Goal: Task Accomplishment & Management: Complete application form

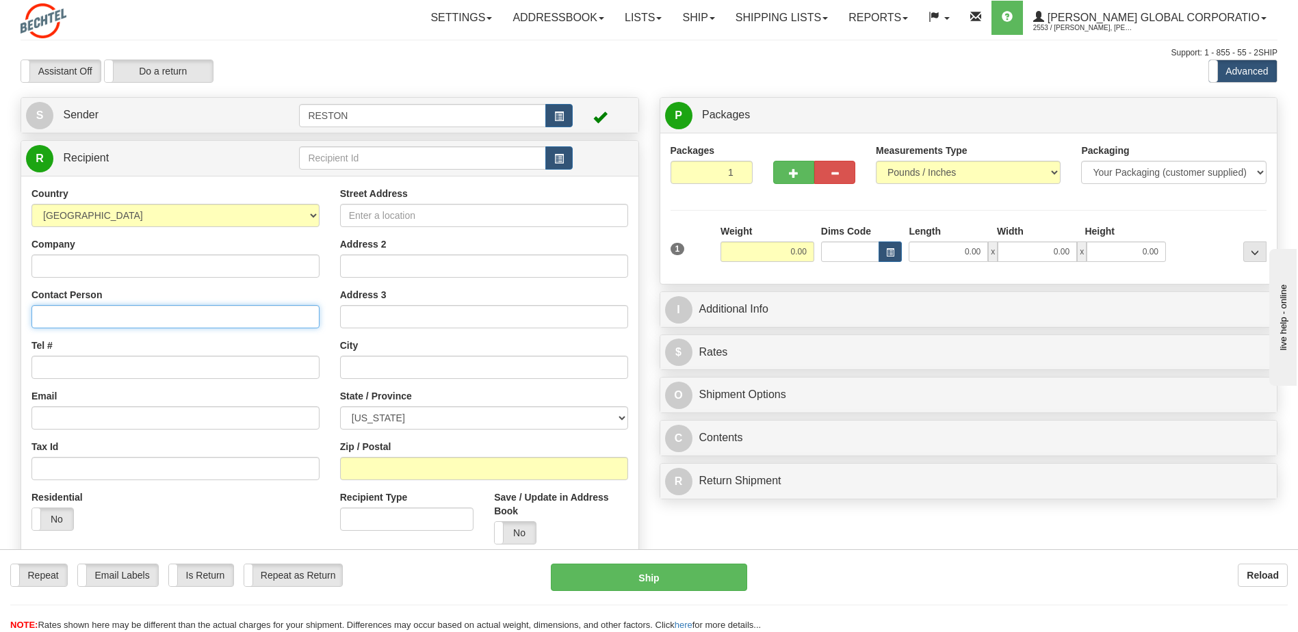
click at [56, 318] on input "Contact Person" at bounding box center [175, 316] width 288 height 23
paste input "ATTN: [PERSON_NAME]"
type input "ATTN: [PERSON_NAME]"
drag, startPoint x: 55, startPoint y: 524, endPoint x: 57, endPoint y: 516, distance: 7.8
click at [57, 522] on label "No" at bounding box center [52, 519] width 41 height 22
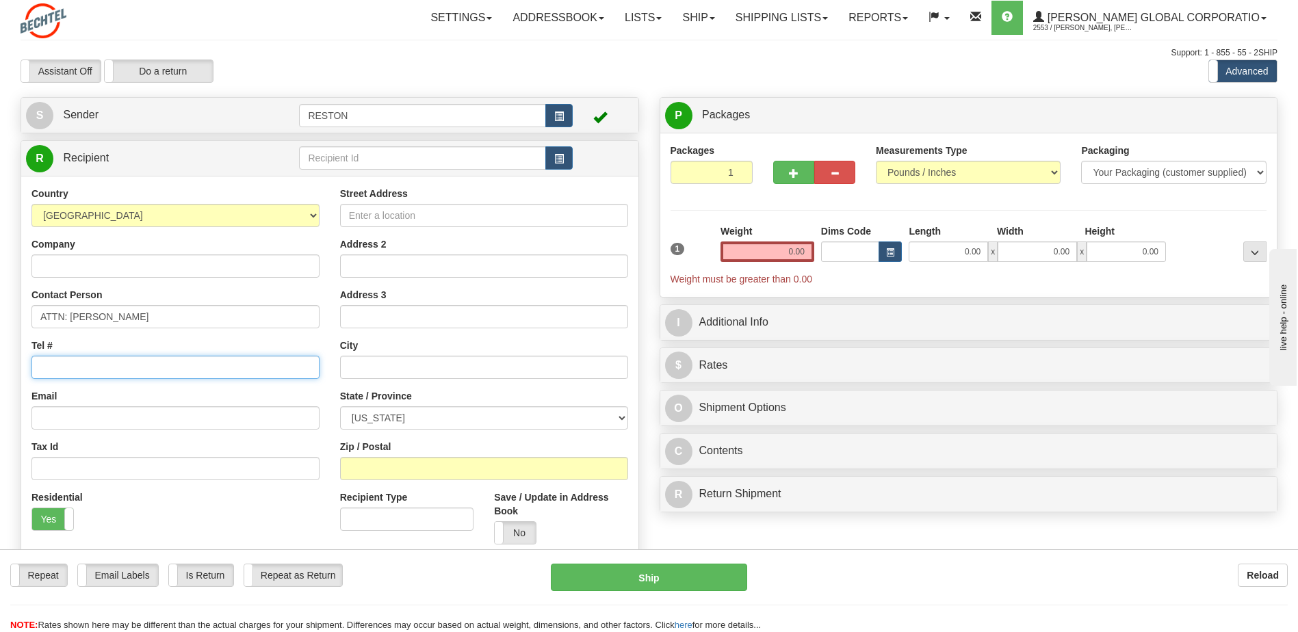
click at [57, 367] on input "Tel #" at bounding box center [175, 367] width 288 height 23
click at [49, 366] on input "Tel #" at bounding box center [175, 367] width 288 height 23
paste input "[PHONE_NUMBER]"
click at [46, 367] on input "[PHONE_NUMBER]" at bounding box center [175, 367] width 288 height 23
click at [49, 365] on input "1 928 9788359" at bounding box center [175, 367] width 288 height 23
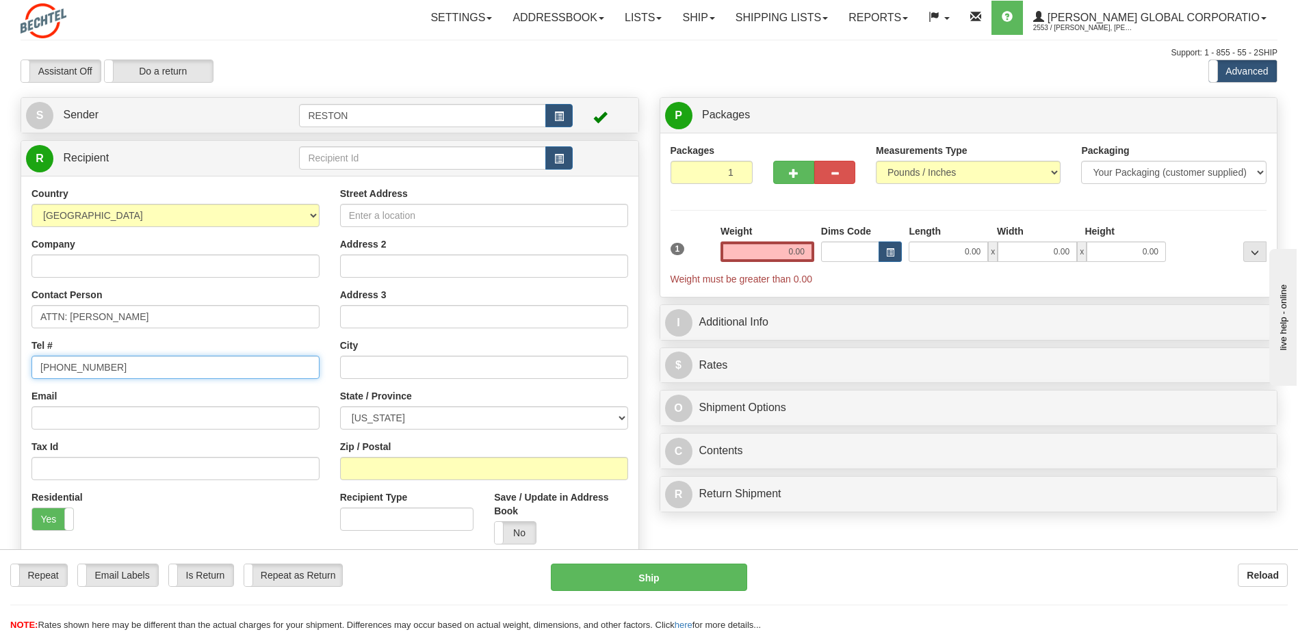
type input "[PHONE_NUMBER]"
drag, startPoint x: 86, startPoint y: 424, endPoint x: 85, endPoint y: 416, distance: 8.3
click at [87, 423] on input "Email" at bounding box center [175, 417] width 288 height 23
click at [95, 421] on input "Email" at bounding box center [175, 417] width 288 height 23
paste input "tarnold"
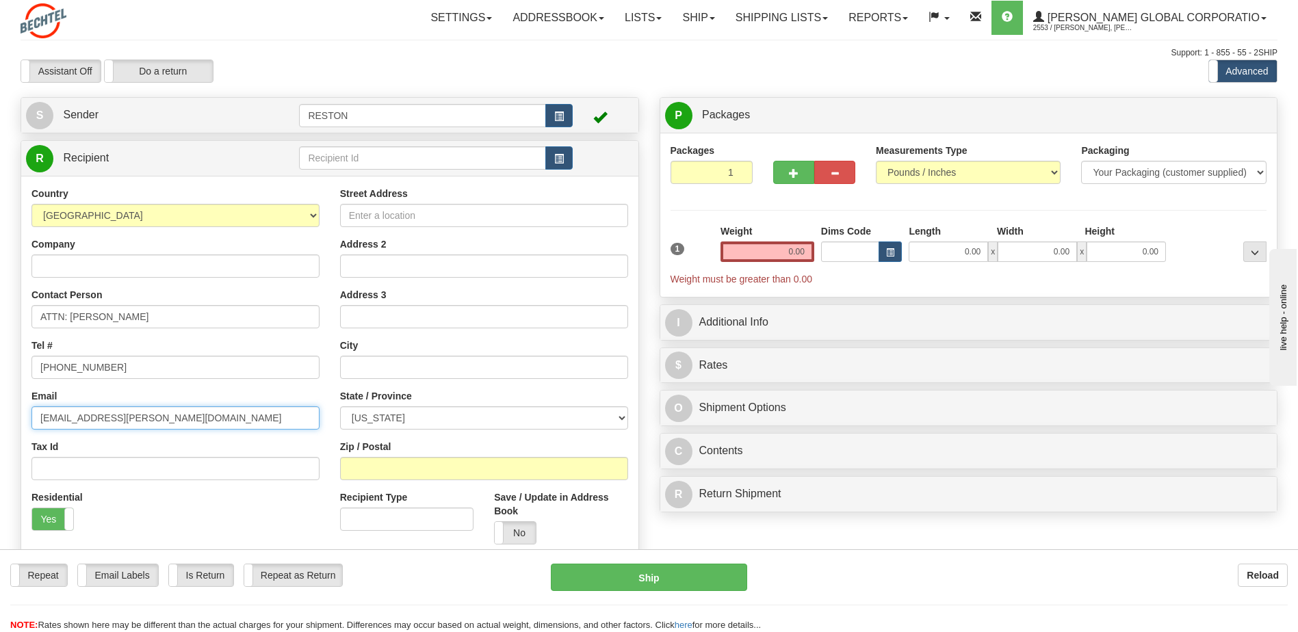
type input "[EMAIL_ADDRESS][PERSON_NAME][DOMAIN_NAME]"
click at [410, 219] on input "Street Address" at bounding box center [484, 215] width 288 height 23
click at [360, 218] on input "Street Address" at bounding box center [484, 215] width 288 height 23
paste input "[STREET_ADDRESS][PERSON_NAME]"
type input "[STREET_ADDRESS][PERSON_NAME]"
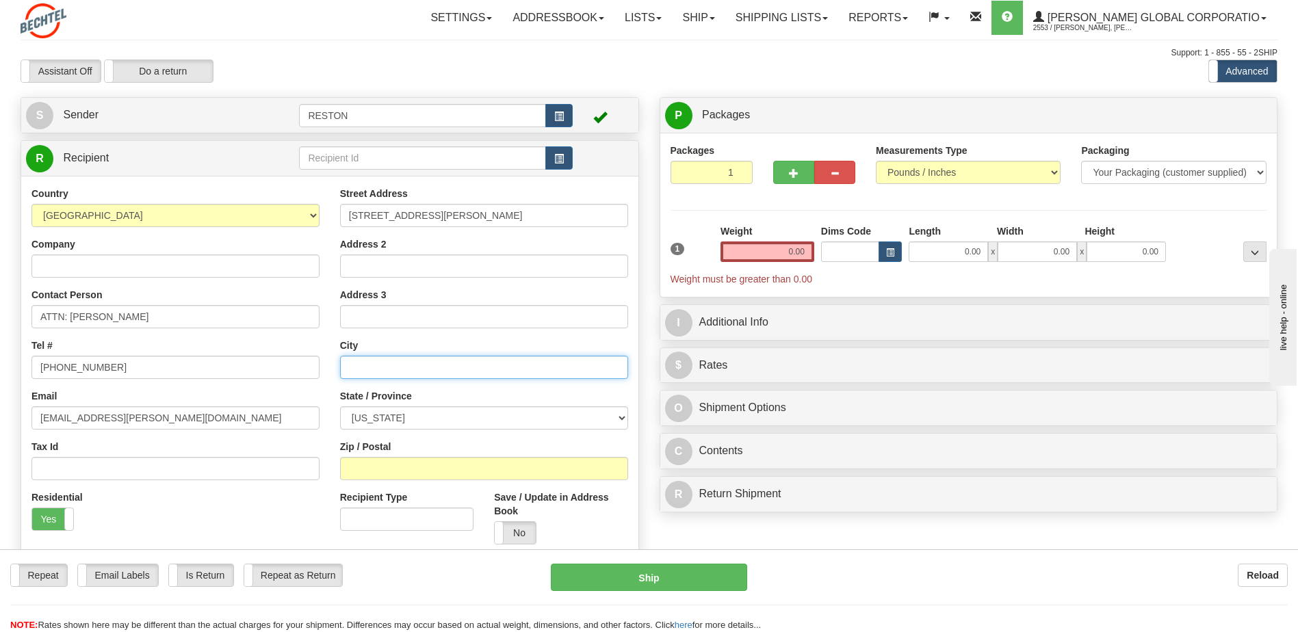
click at [370, 369] on input "text" at bounding box center [484, 367] width 288 height 23
click at [361, 369] on input "text" at bounding box center [484, 367] width 288 height 23
paste input "Payson"
type input "Payson"
click at [399, 422] on select "[US_STATE] [US_STATE] [US_STATE] [US_STATE] Armed Forces America Armed Forces E…" at bounding box center [484, 417] width 288 height 23
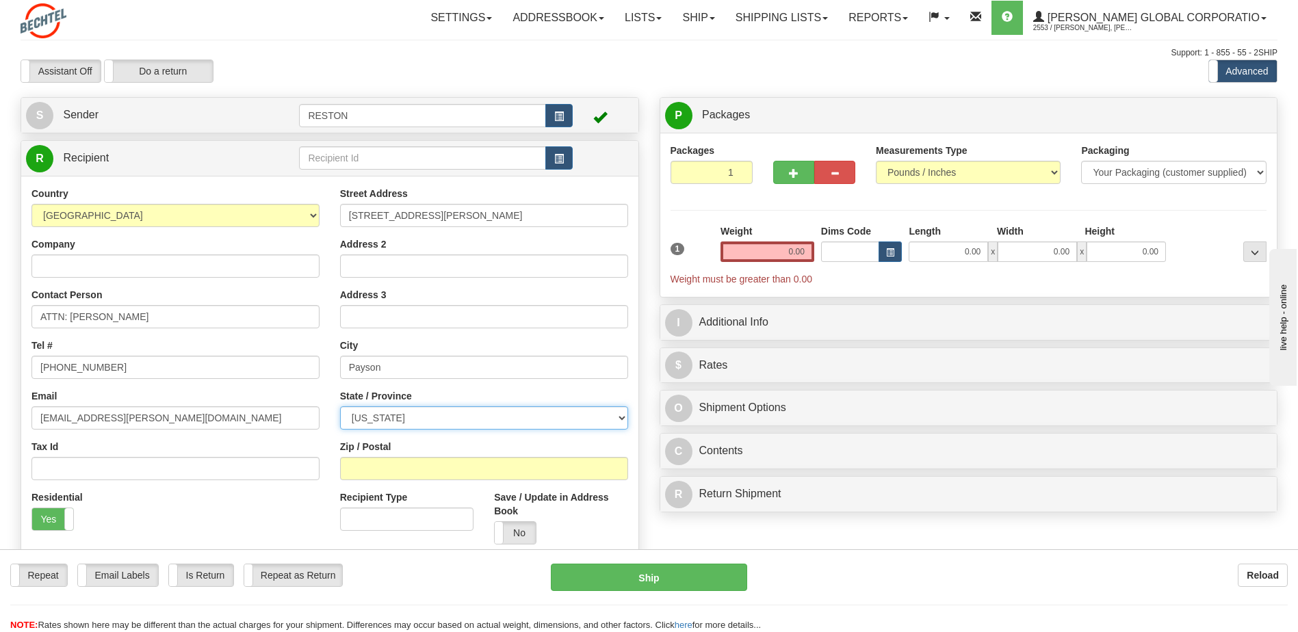
select select "[GEOGRAPHIC_DATA]"
click at [340, 406] on select "[US_STATE] [US_STATE] [US_STATE] [US_STATE] Armed Forces America Armed Forces E…" at bounding box center [484, 417] width 288 height 23
click at [388, 469] on input "Zip / Postal" at bounding box center [484, 468] width 288 height 23
drag, startPoint x: 497, startPoint y: 201, endPoint x: 433, endPoint y: 209, distance: 64.7
click at [431, 209] on div "Street Address [STREET_ADDRESS][PERSON_NAME]" at bounding box center [484, 207] width 288 height 40
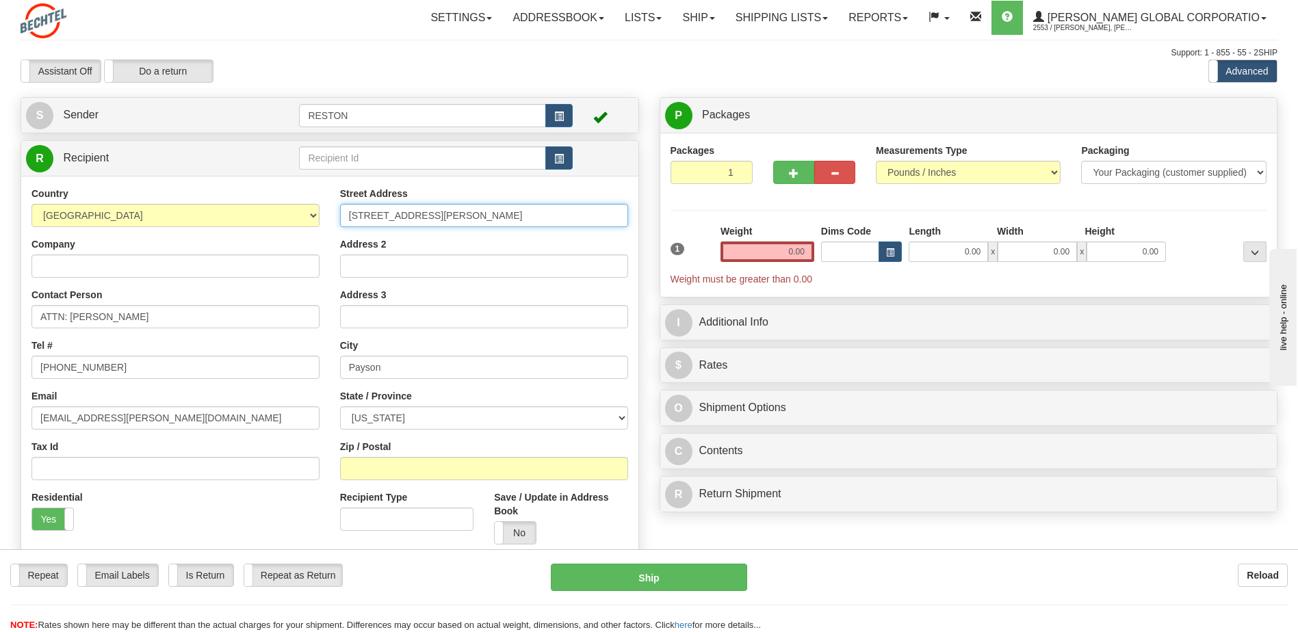
drag, startPoint x: 486, startPoint y: 213, endPoint x: 428, endPoint y: 217, distance: 58.3
click at [268, 220] on div "Country [GEOGRAPHIC_DATA] [GEOGRAPHIC_DATA] [GEOGRAPHIC_DATA] [GEOGRAPHIC_DATA]…" at bounding box center [329, 371] width 617 height 368
click at [379, 464] on input "Zip / Postal" at bounding box center [484, 468] width 288 height 23
type input "85541"
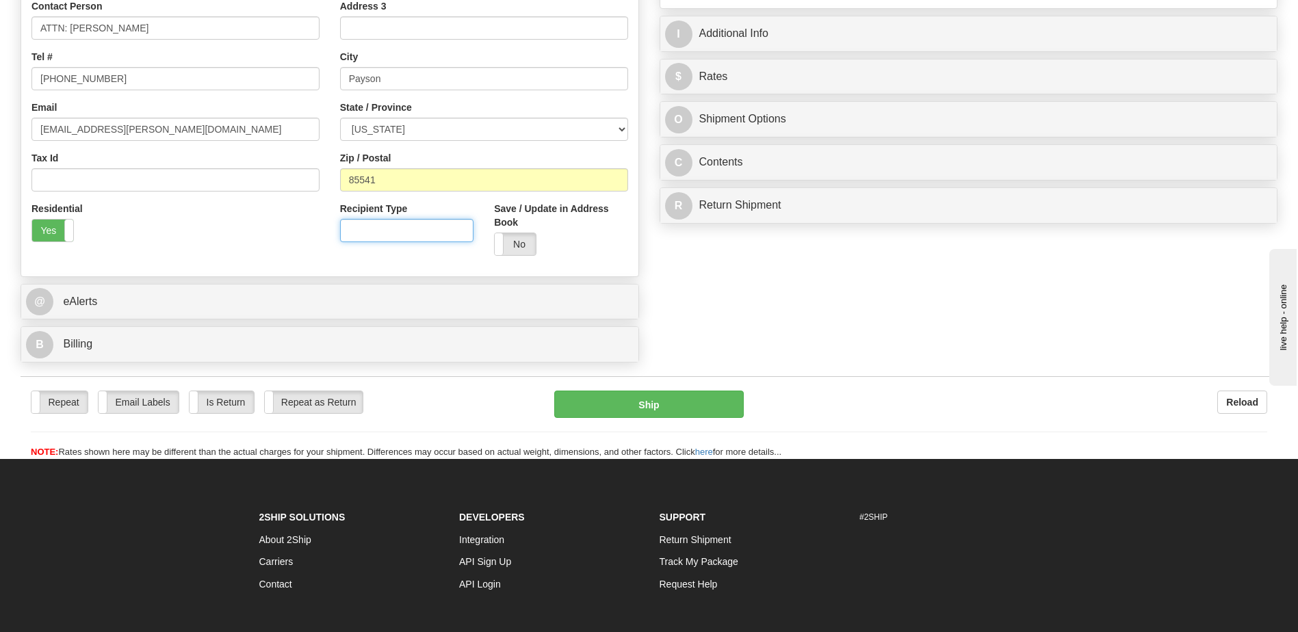
scroll to position [342, 0]
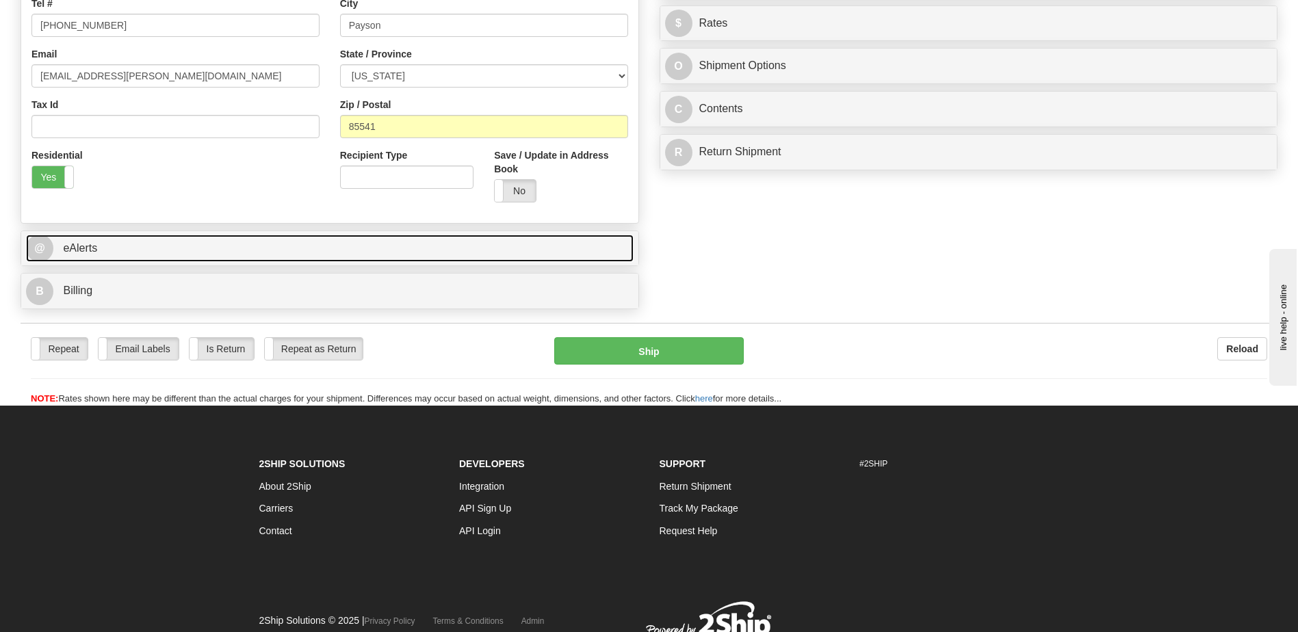
click at [313, 241] on link "@ eAlerts" at bounding box center [329, 249] width 607 height 28
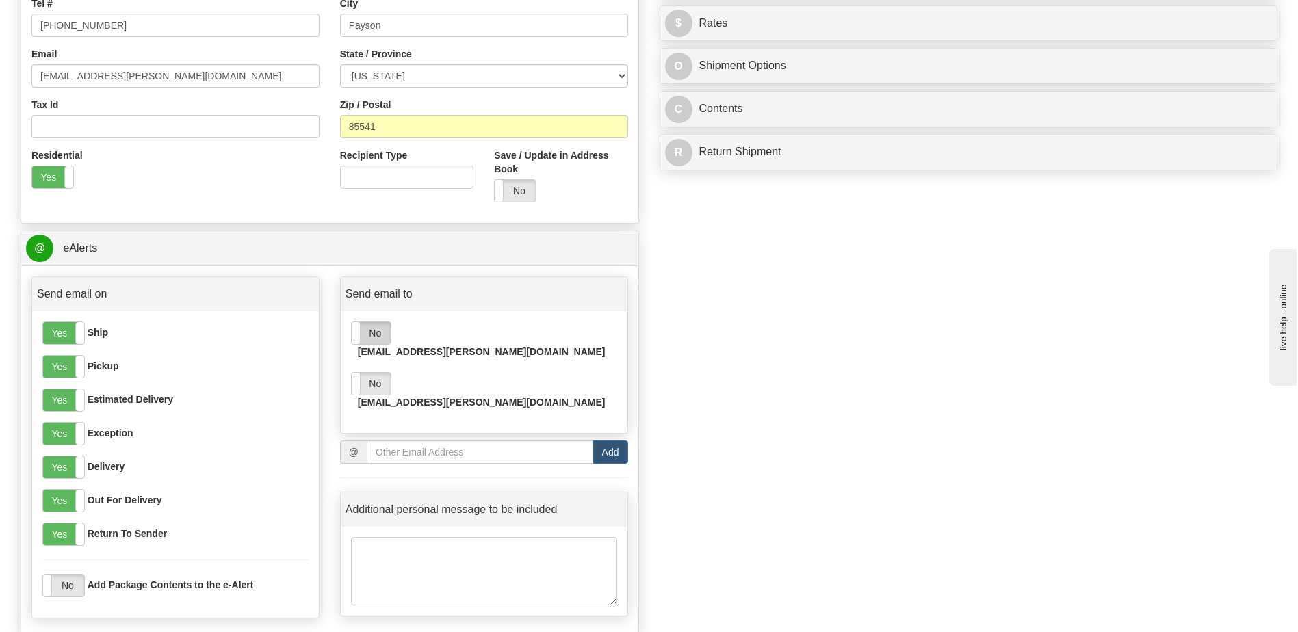
click at [378, 336] on label "No" at bounding box center [371, 333] width 39 height 22
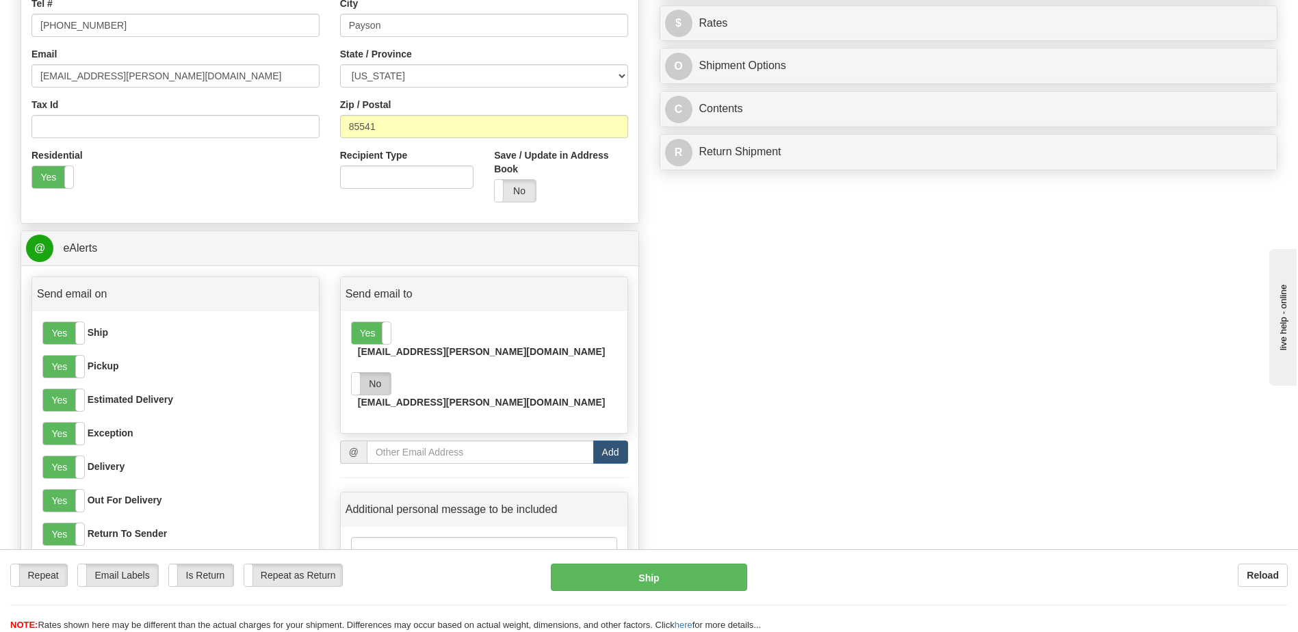
click at [384, 373] on label "No" at bounding box center [371, 384] width 39 height 22
click at [392, 441] on input "email" at bounding box center [480, 452] width 227 height 23
click at [381, 441] on input "email" at bounding box center [480, 452] width 227 height 23
paste input "rlegarte"
type input "[EMAIL_ADDRESS][PERSON_NAME][DOMAIN_NAME]"
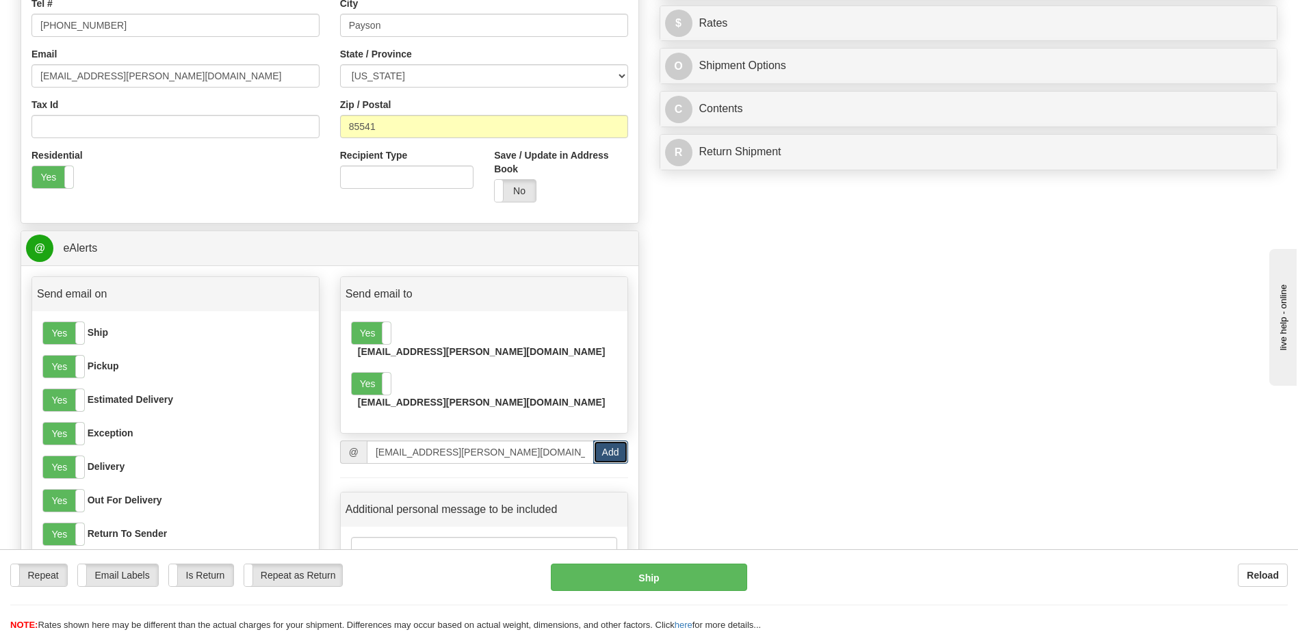
click at [606, 441] on button "Add" at bounding box center [610, 452] width 35 height 23
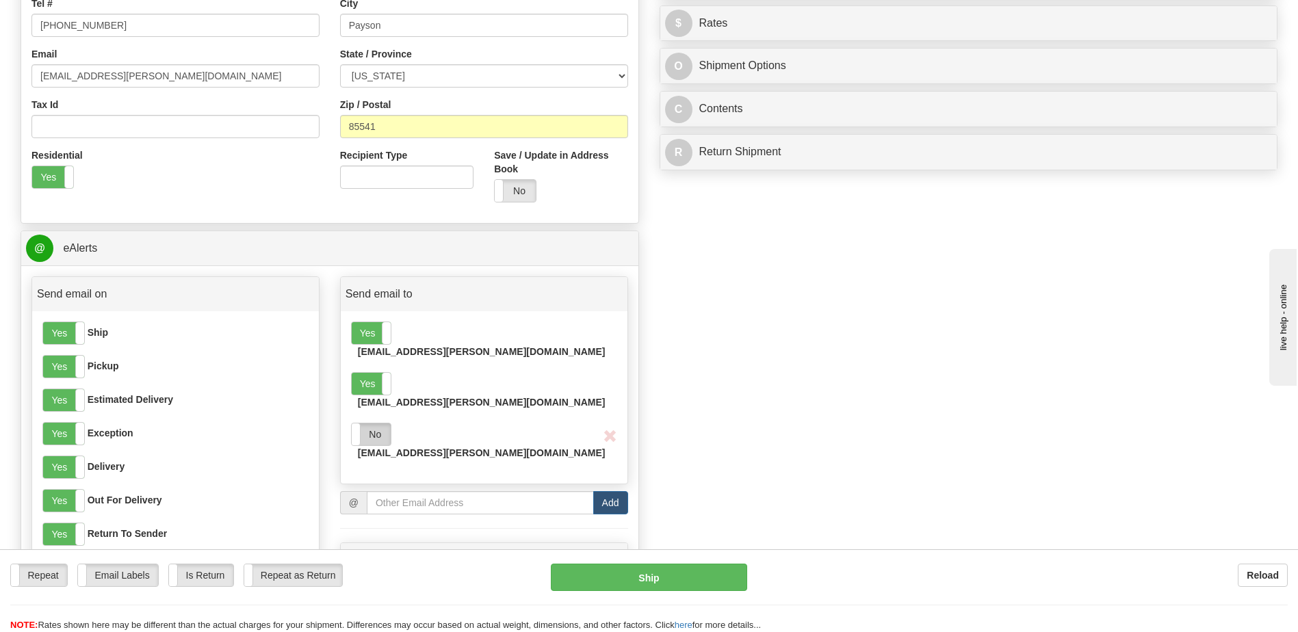
click at [393, 423] on div "Yes No [EMAIL_ADDRESS][PERSON_NAME][DOMAIN_NAME]" at bounding box center [484, 443] width 266 height 40
click at [383, 423] on label "No" at bounding box center [371, 434] width 39 height 22
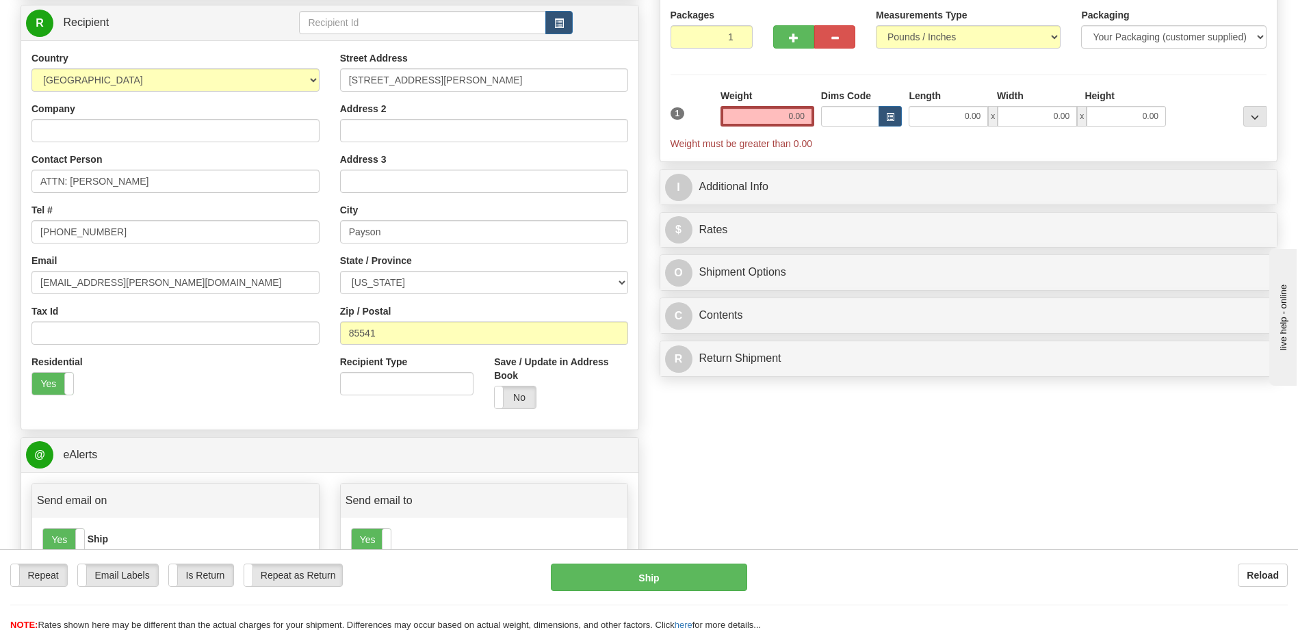
scroll to position [0, 0]
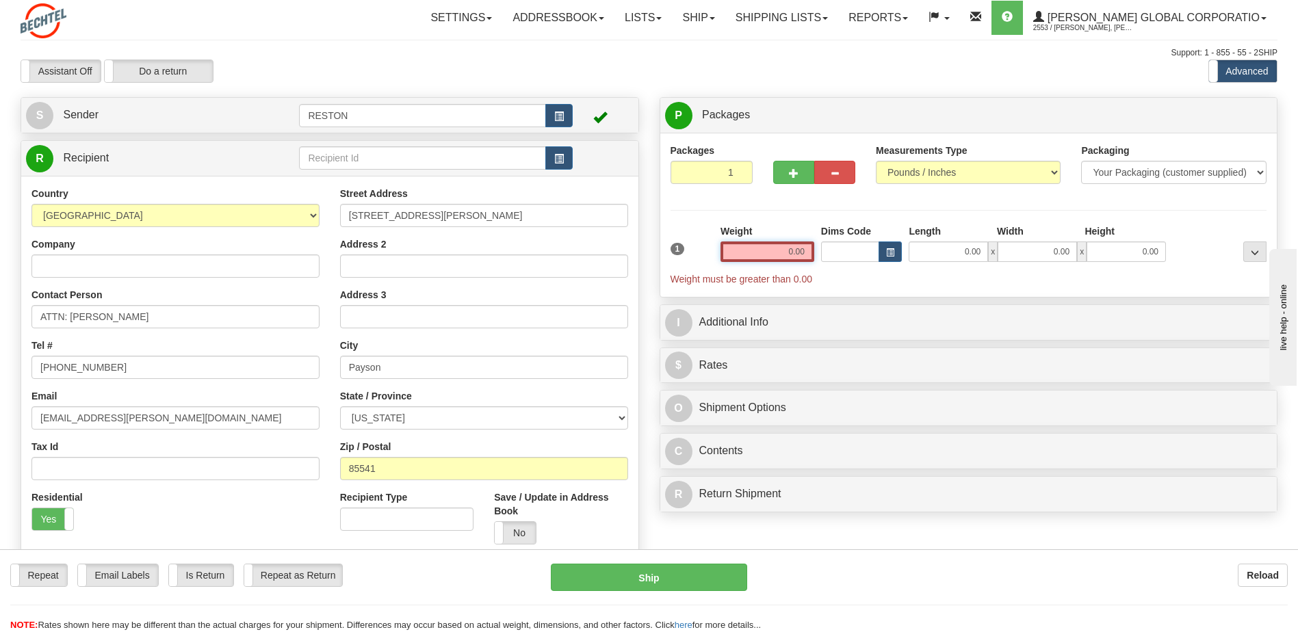
drag, startPoint x: 765, startPoint y: 257, endPoint x: 968, endPoint y: 218, distance: 206.2
click at [896, 233] on div "1 Weight 0.00 Dims Code 0.00" at bounding box center [968, 255] width 603 height 62
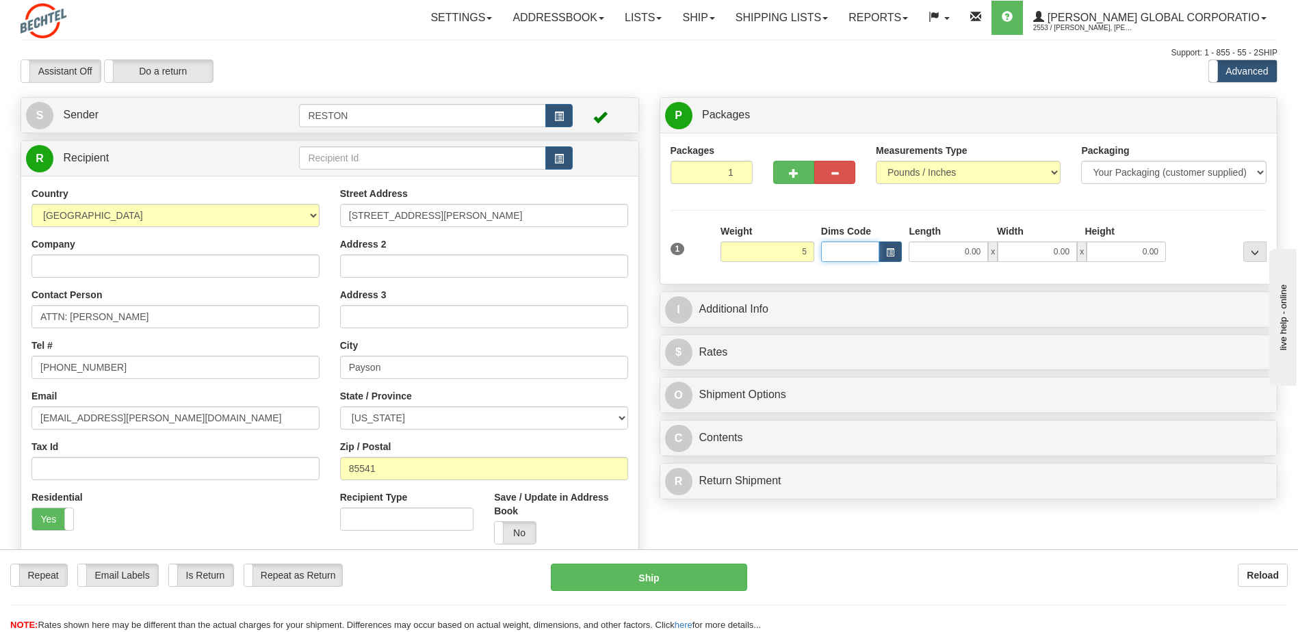
type input "5.00"
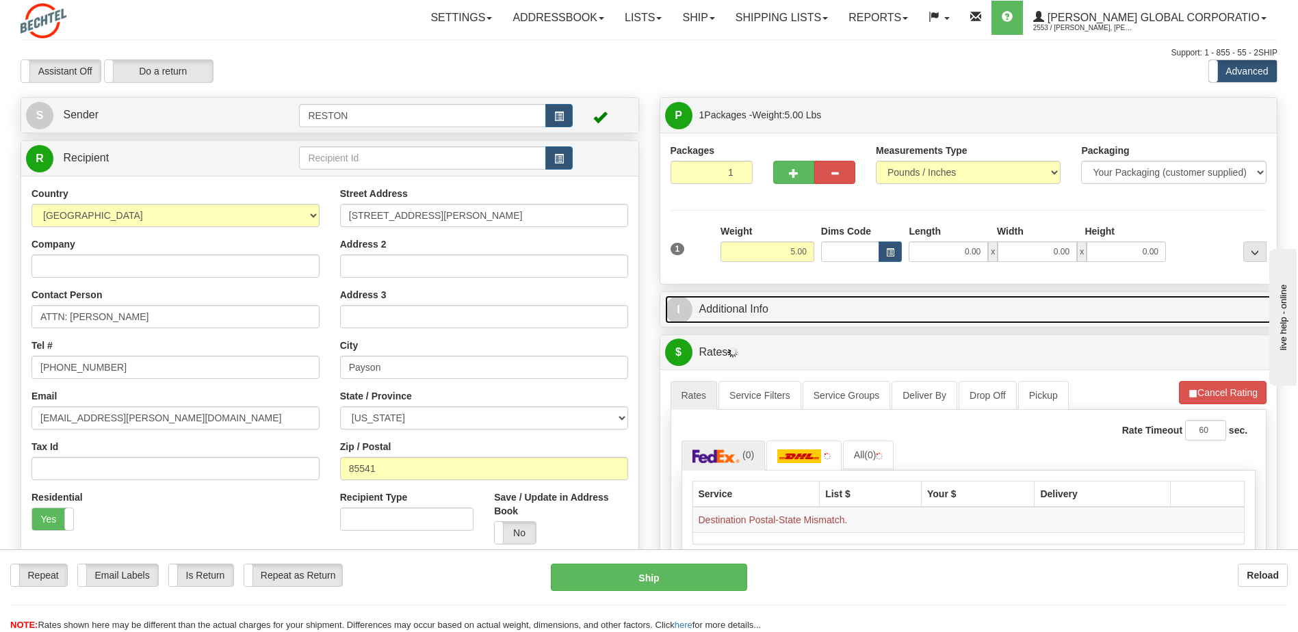
click at [971, 305] on link "I Additional Info" at bounding box center [968, 310] width 607 height 28
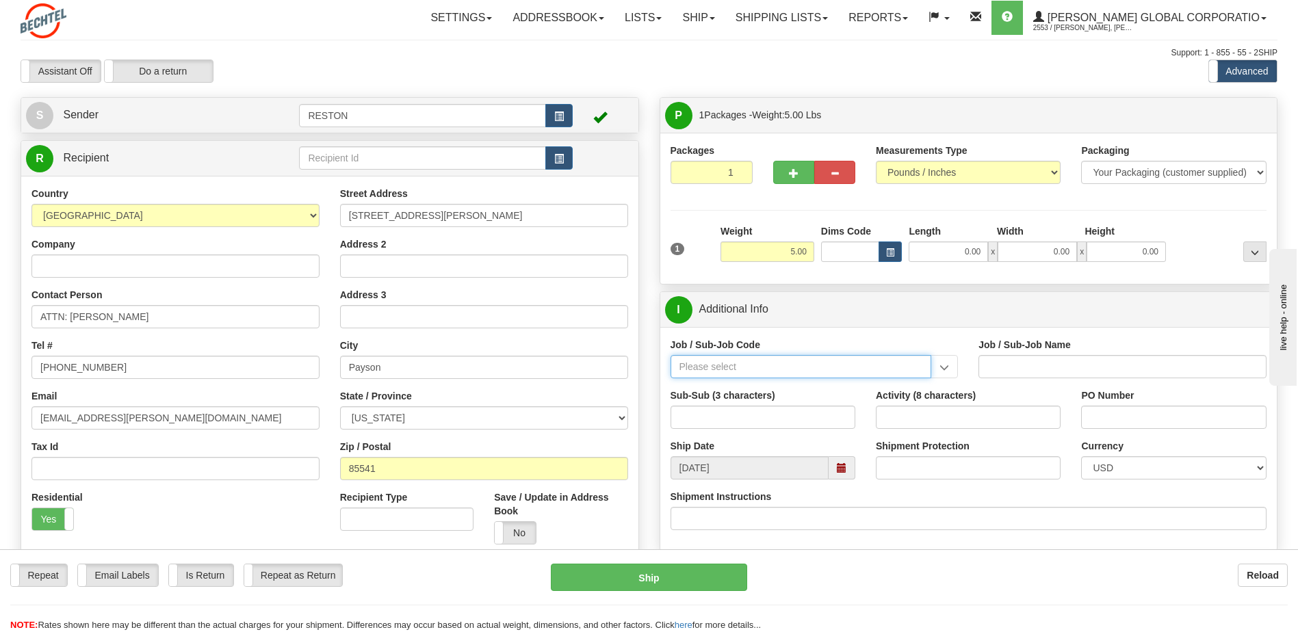
click at [744, 363] on input "Job / Sub-Job Code" at bounding box center [800, 366] width 261 height 23
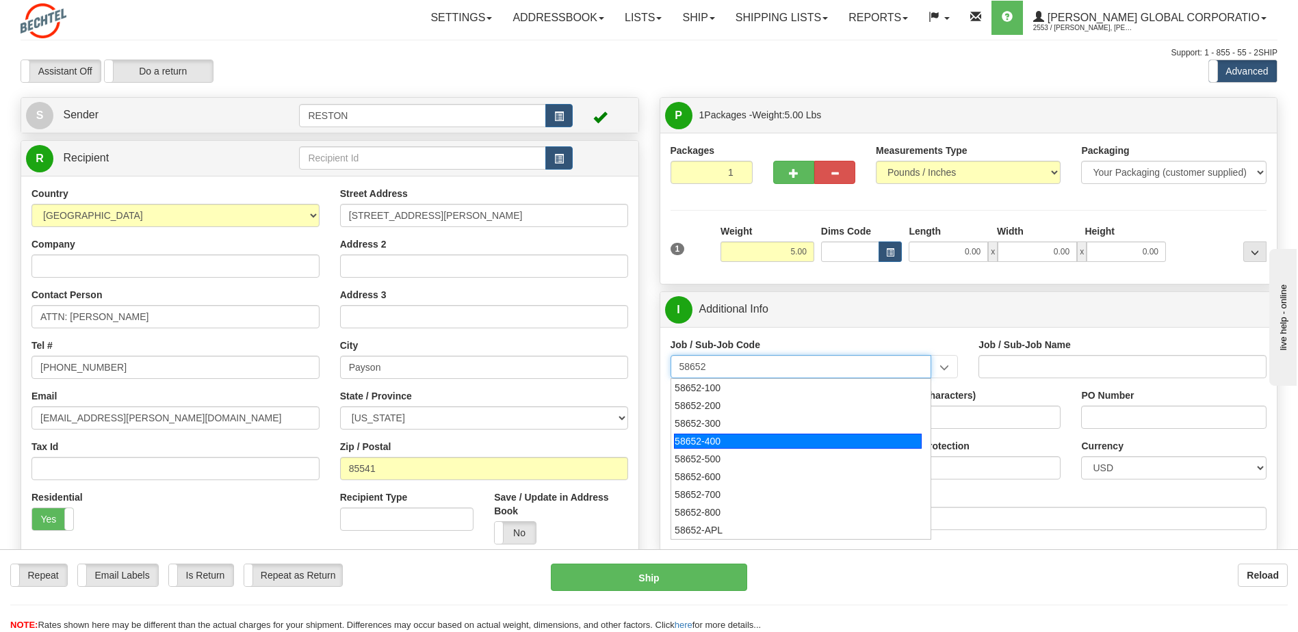
click at [690, 438] on div "58652-400" at bounding box center [798, 441] width 248 height 15
type input "58652-400"
type input "RESURRECTING CCGT - CONSTRUCTION"
type input "58652-400"
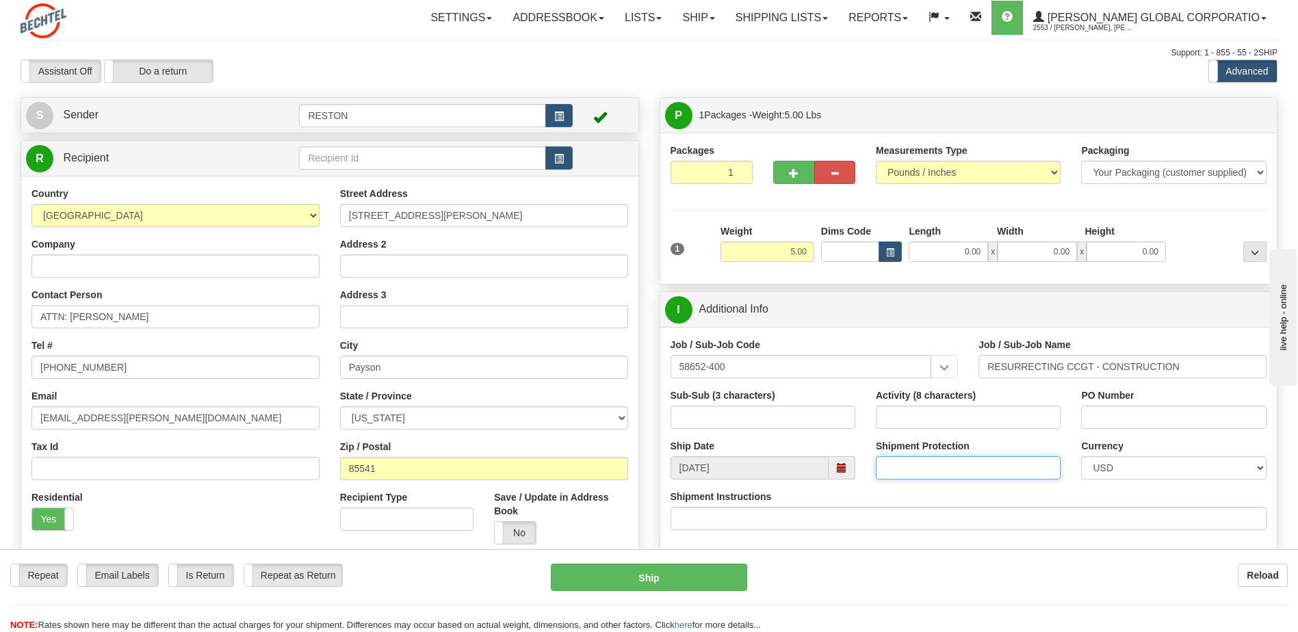
click at [894, 467] on input "Shipment Protection" at bounding box center [968, 467] width 185 height 23
click at [901, 480] on div "Shipment Protection" at bounding box center [967, 464] width 205 height 51
click at [901, 472] on input "Shipment Protection" at bounding box center [968, 467] width 185 height 23
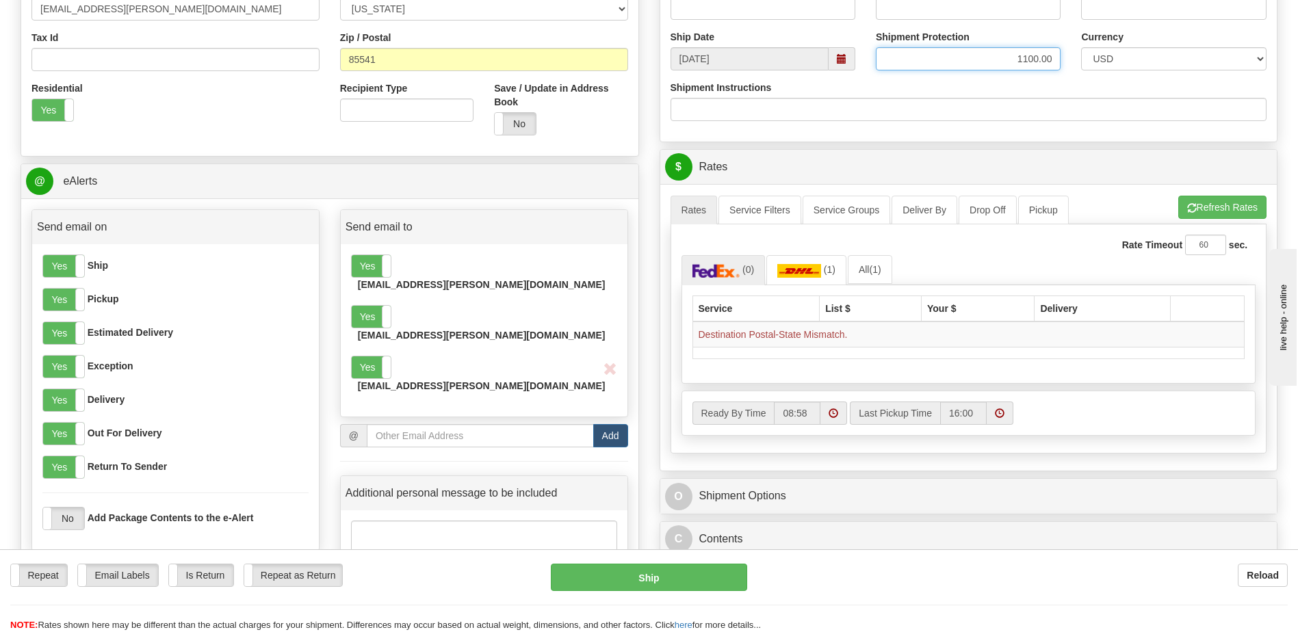
scroll to position [410, 0]
type input "1100.00"
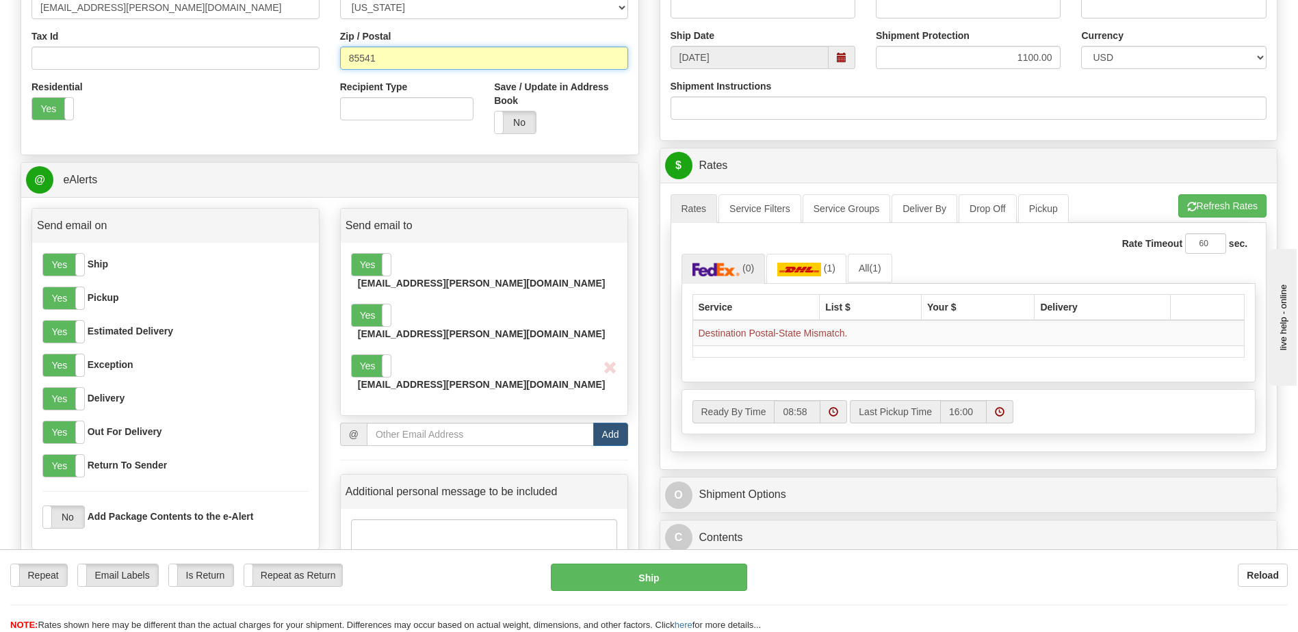
click at [437, 62] on input "85541" at bounding box center [484, 58] width 288 height 23
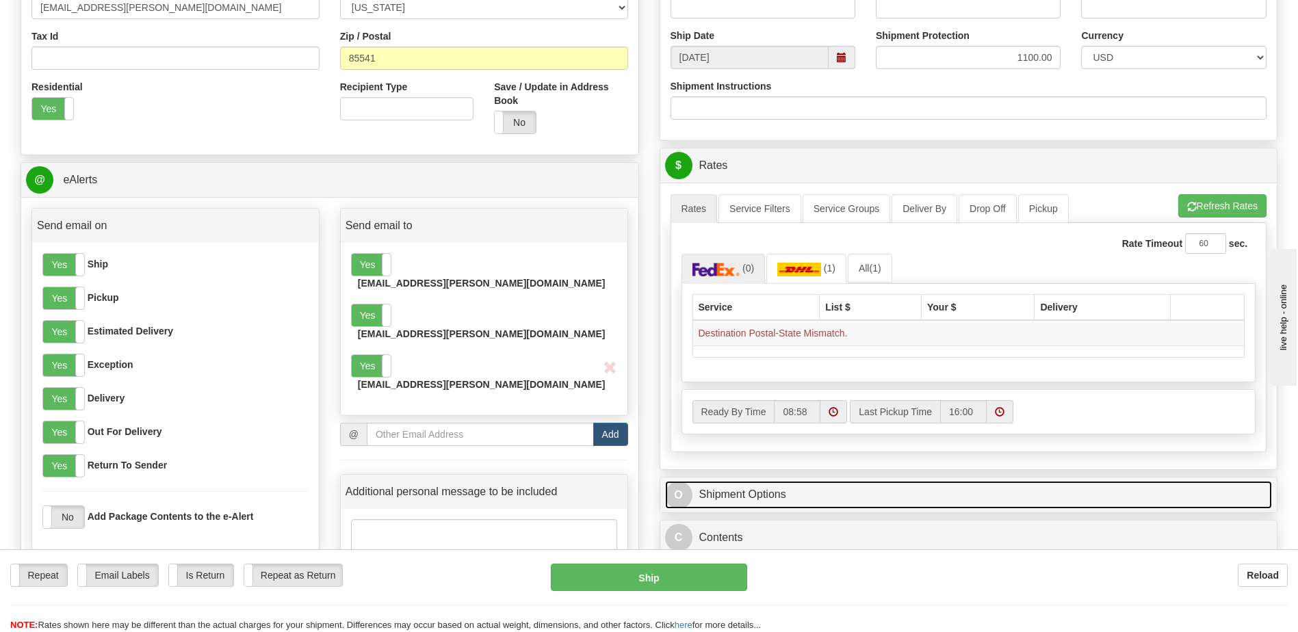
click at [790, 482] on link "O Shipment Options" at bounding box center [968, 495] width 607 height 28
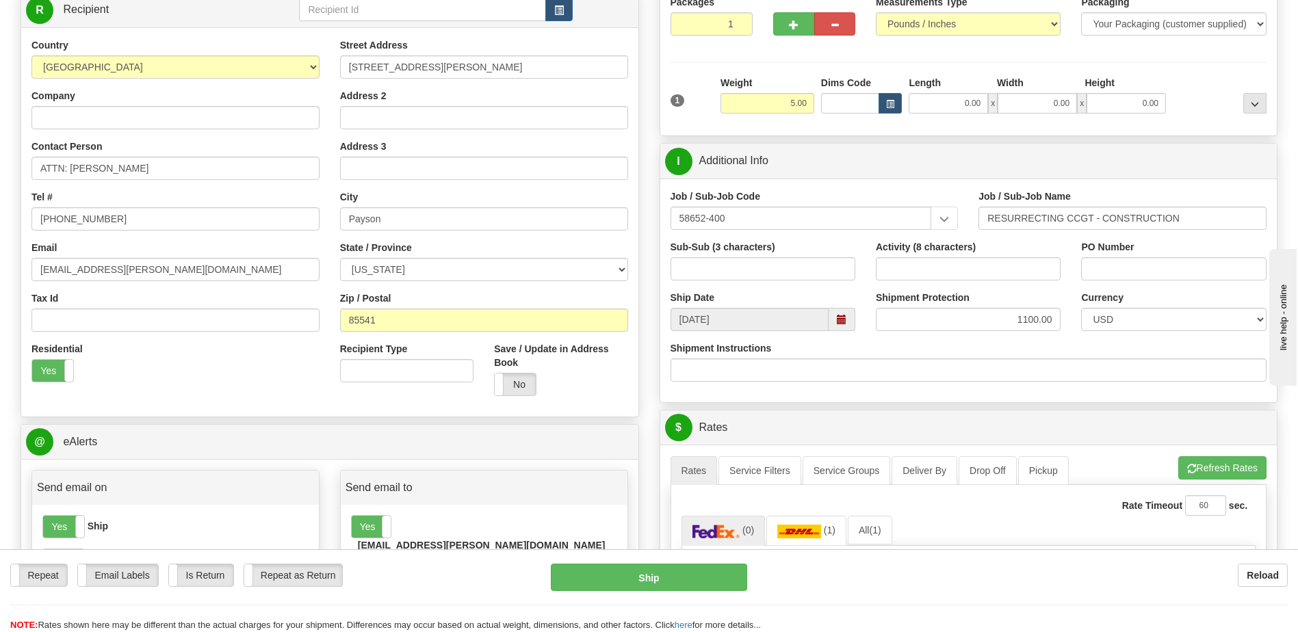
scroll to position [137, 0]
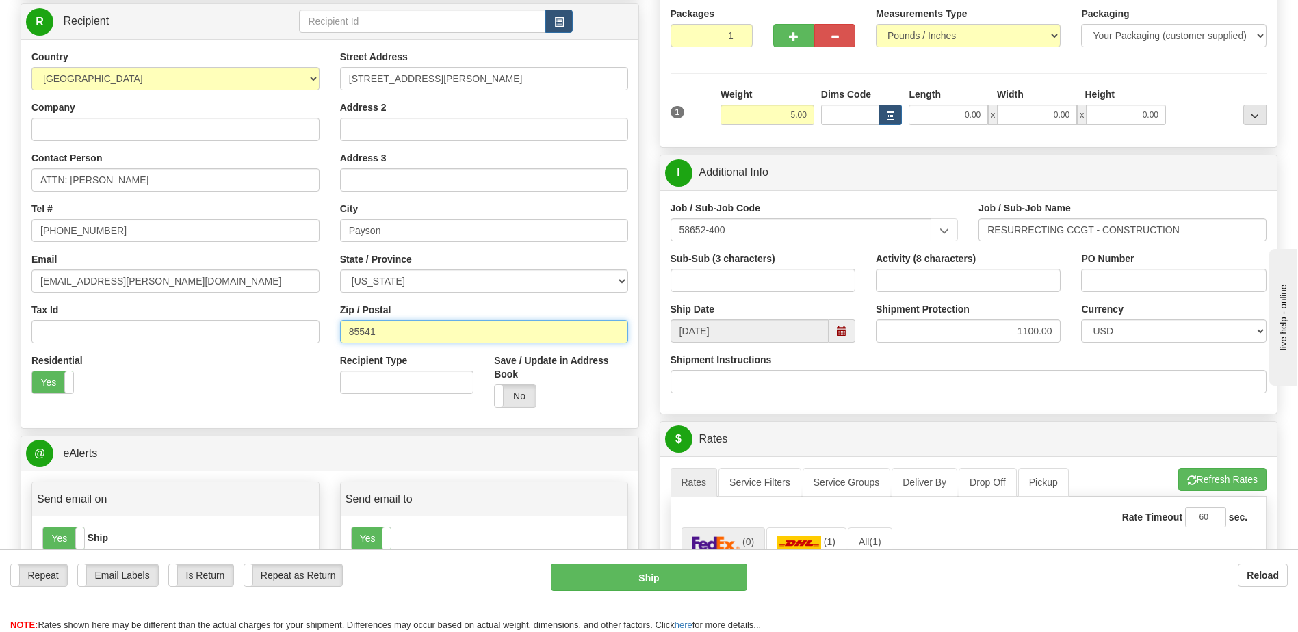
click at [443, 337] on input "85541" at bounding box center [484, 331] width 288 height 23
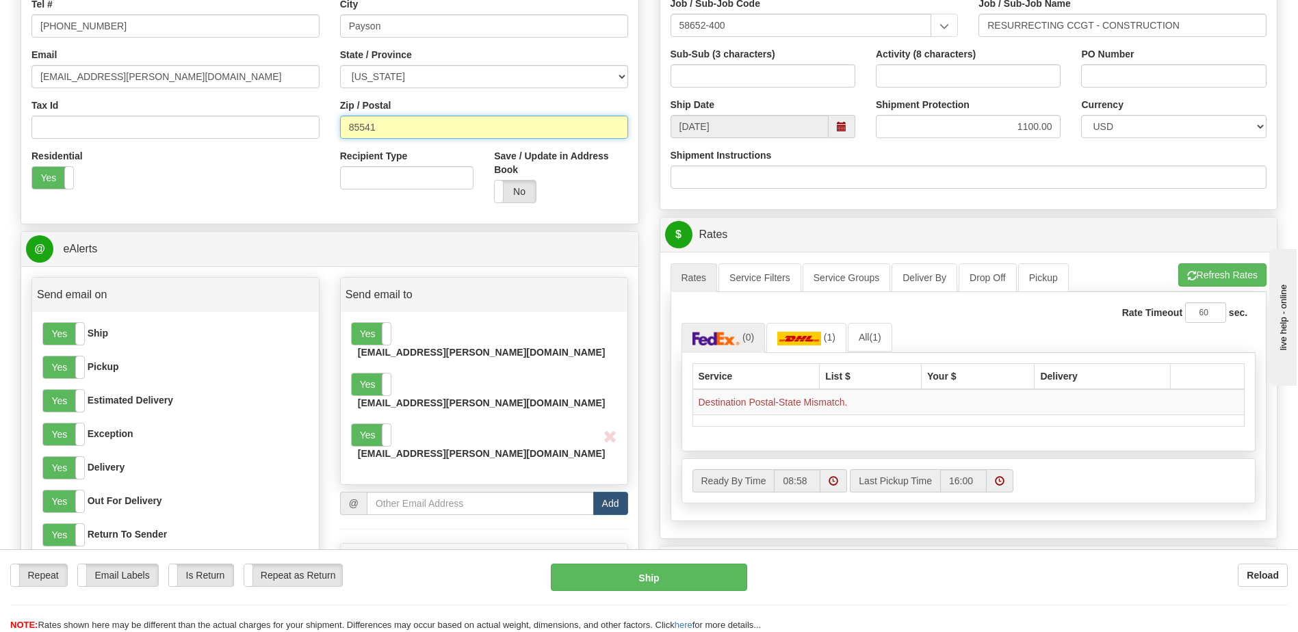
scroll to position [342, 0]
drag, startPoint x: 407, startPoint y: 123, endPoint x: 305, endPoint y: 121, distance: 101.9
click at [302, 122] on div "Country [GEOGRAPHIC_DATA] [GEOGRAPHIC_DATA] [GEOGRAPHIC_DATA] [GEOGRAPHIC_DATA]…" at bounding box center [329, 29] width 617 height 368
type input "85541"
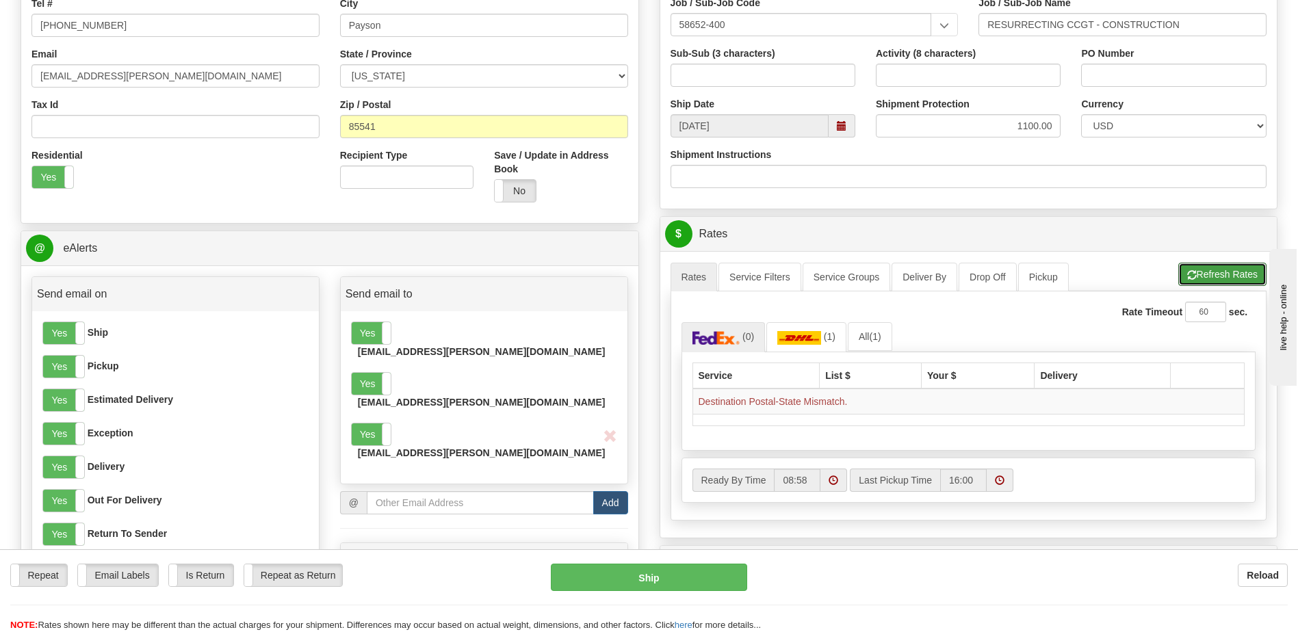
click at [1235, 274] on button "Refresh Rates" at bounding box center [1222, 274] width 88 height 23
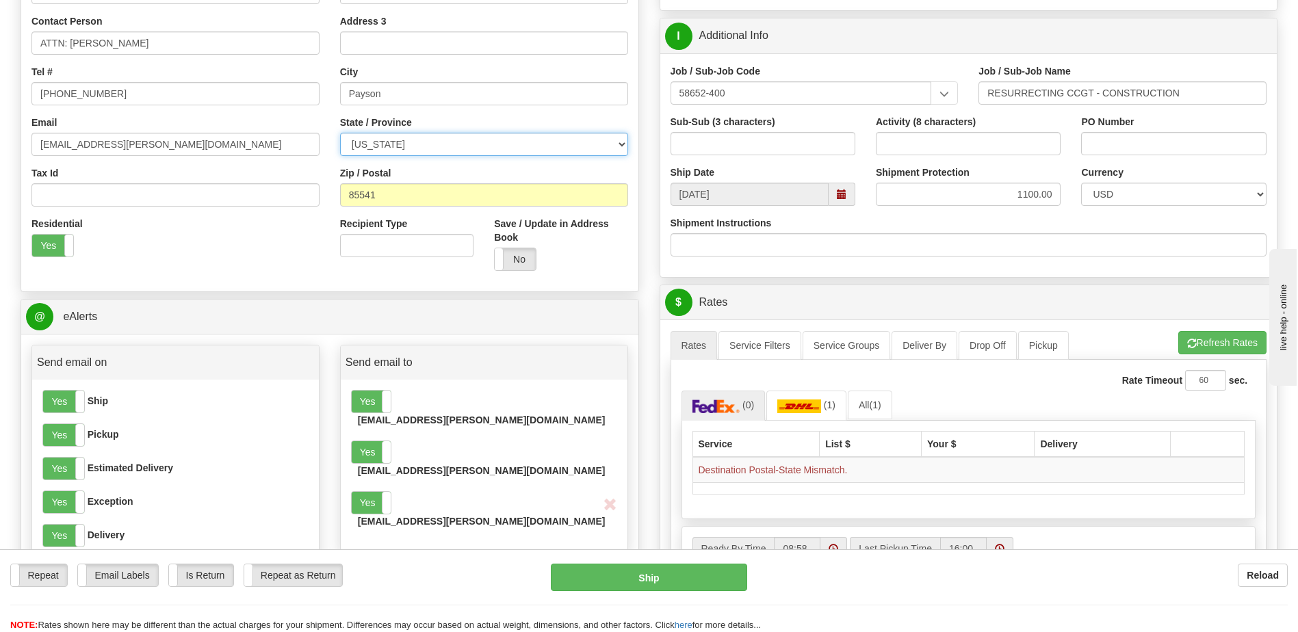
click at [493, 150] on select "[US_STATE] [US_STATE] [US_STATE] [US_STATE] Armed Forces America Armed Forces E…" at bounding box center [484, 144] width 288 height 23
select select "AZ"
click at [340, 133] on select "[US_STATE] [US_STATE] [US_STATE] [US_STATE] Armed Forces America Armed Forces E…" at bounding box center [484, 144] width 288 height 23
click at [1244, 339] on button "Refresh Rates" at bounding box center [1222, 342] width 88 height 23
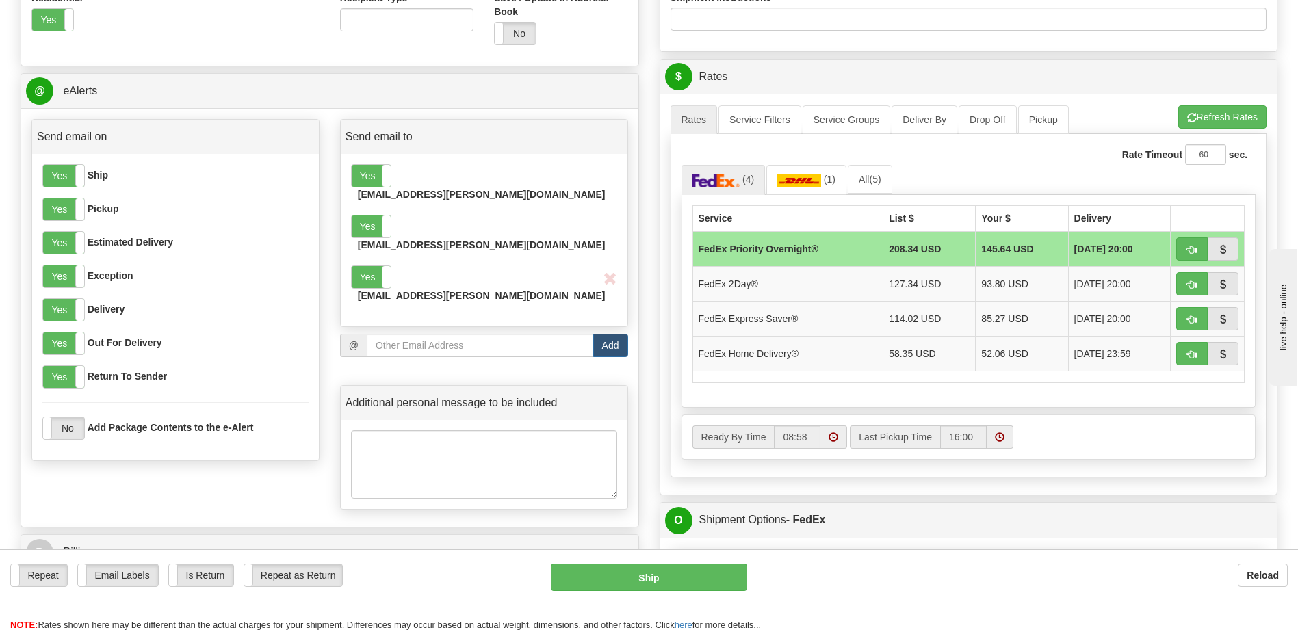
scroll to position [547, 0]
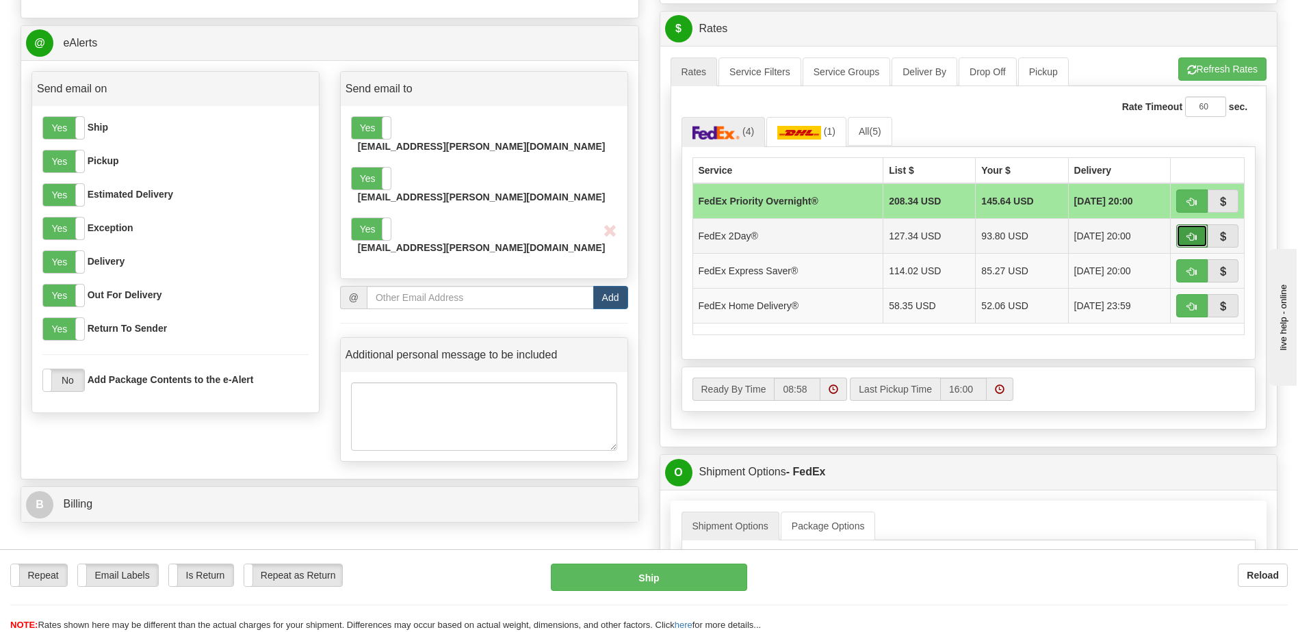
click at [1194, 231] on button "button" at bounding box center [1191, 235] width 31 height 23
type input "03"
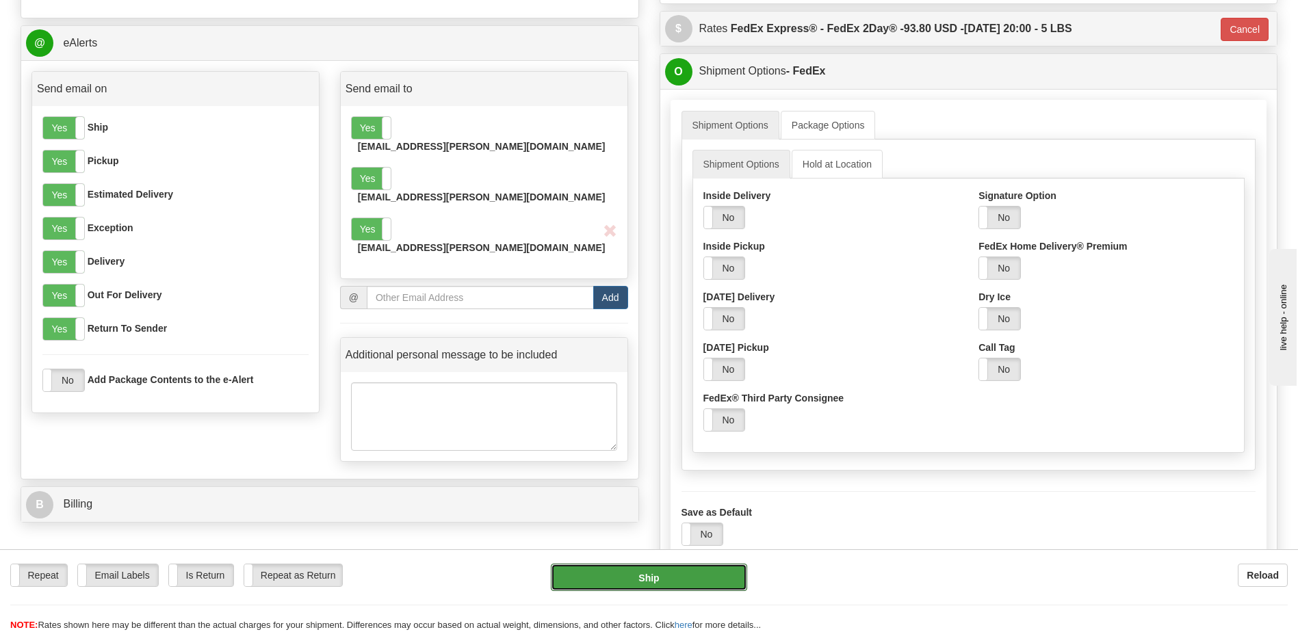
drag, startPoint x: 650, startPoint y: 583, endPoint x: 1074, endPoint y: 542, distance: 426.0
click at [1075, 542] on form "Pre-print Ship Docs. [GEOGRAPHIC_DATA] Close Consolidation Unit Close Consolida…" at bounding box center [649, 160] width 1257 height 1222
click at [1004, 219] on label "No" at bounding box center [999, 218] width 41 height 22
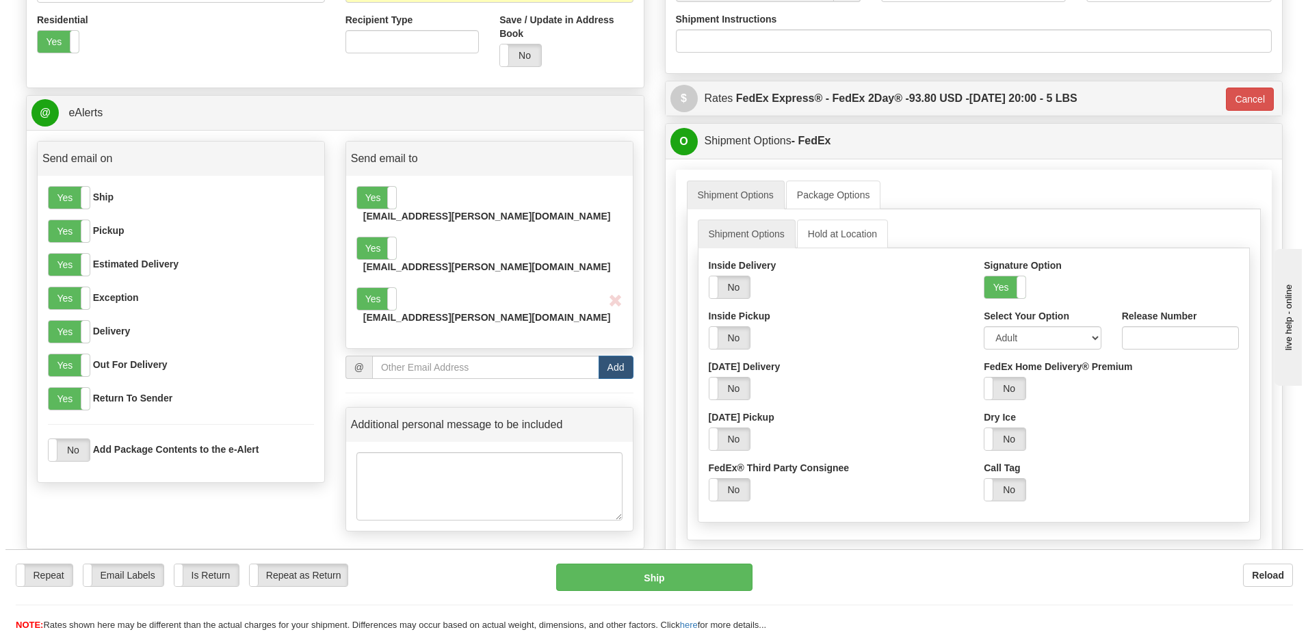
scroll to position [479, 0]
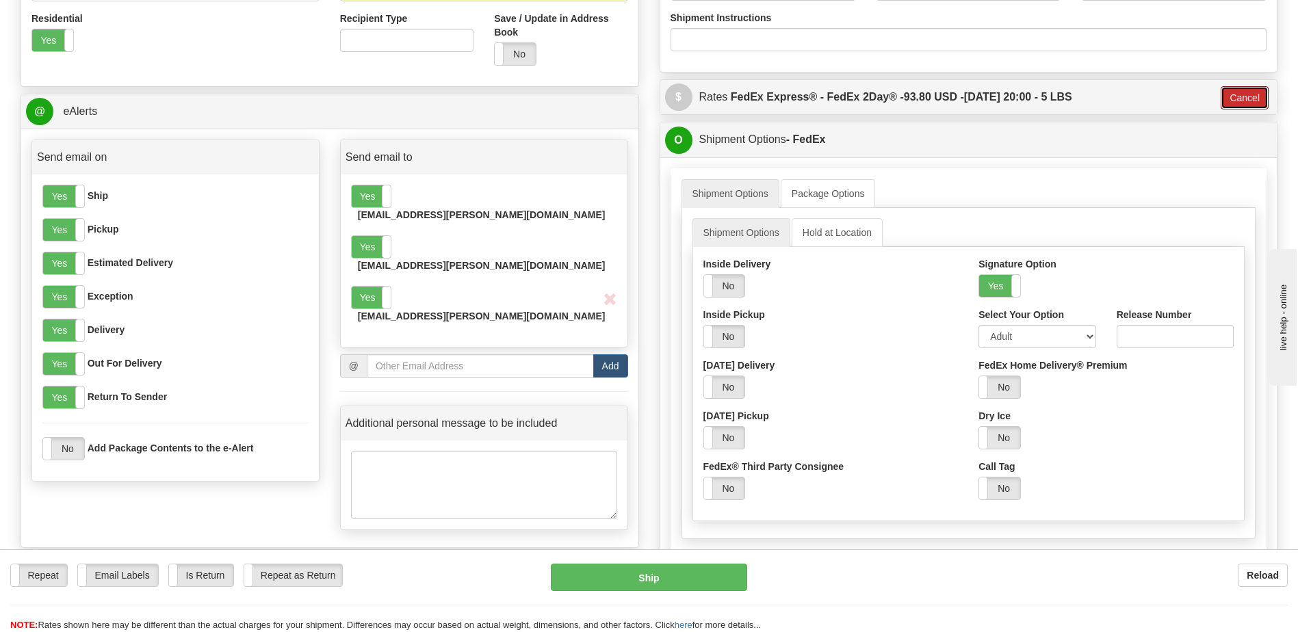
click at [1239, 99] on button "Cancel" at bounding box center [1244, 97] width 48 height 23
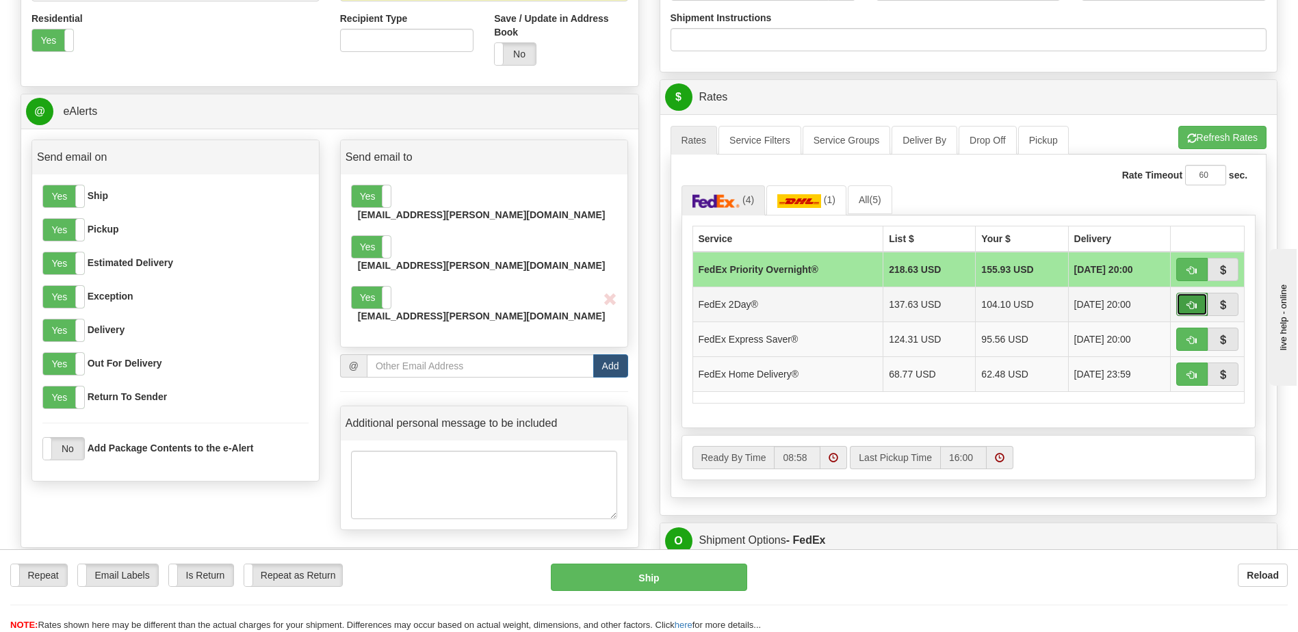
click at [1194, 301] on span "button" at bounding box center [1192, 305] width 10 height 9
type input "03"
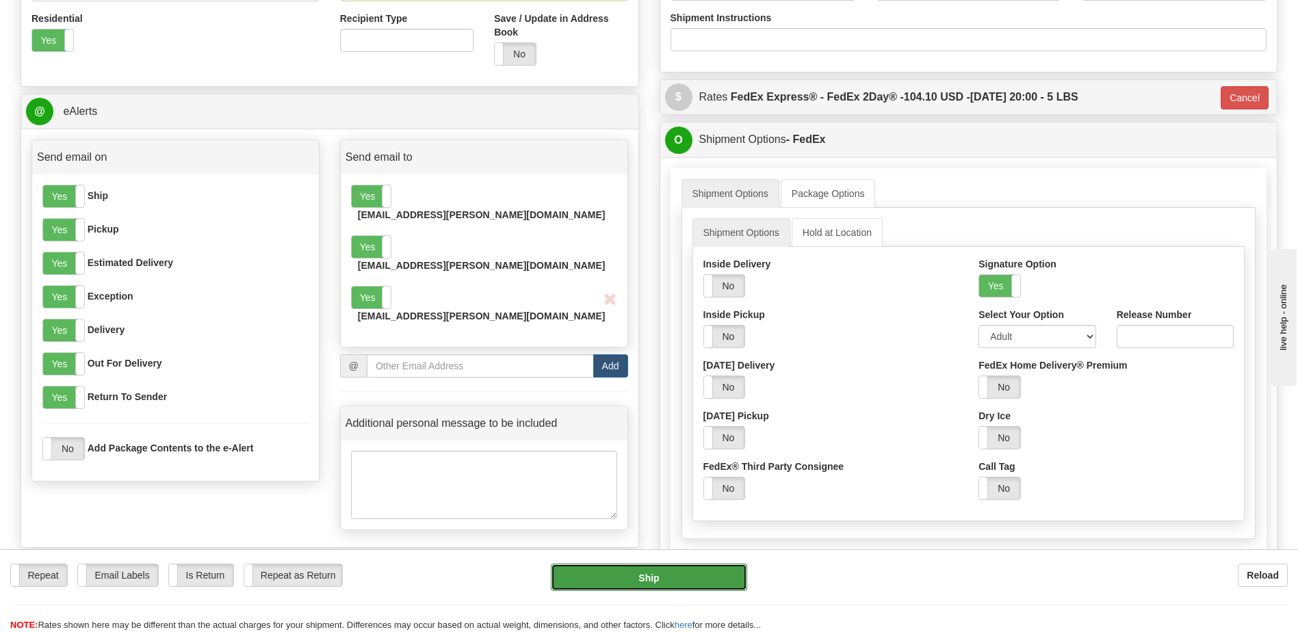
click at [640, 577] on button "Ship" at bounding box center [649, 577] width 196 height 27
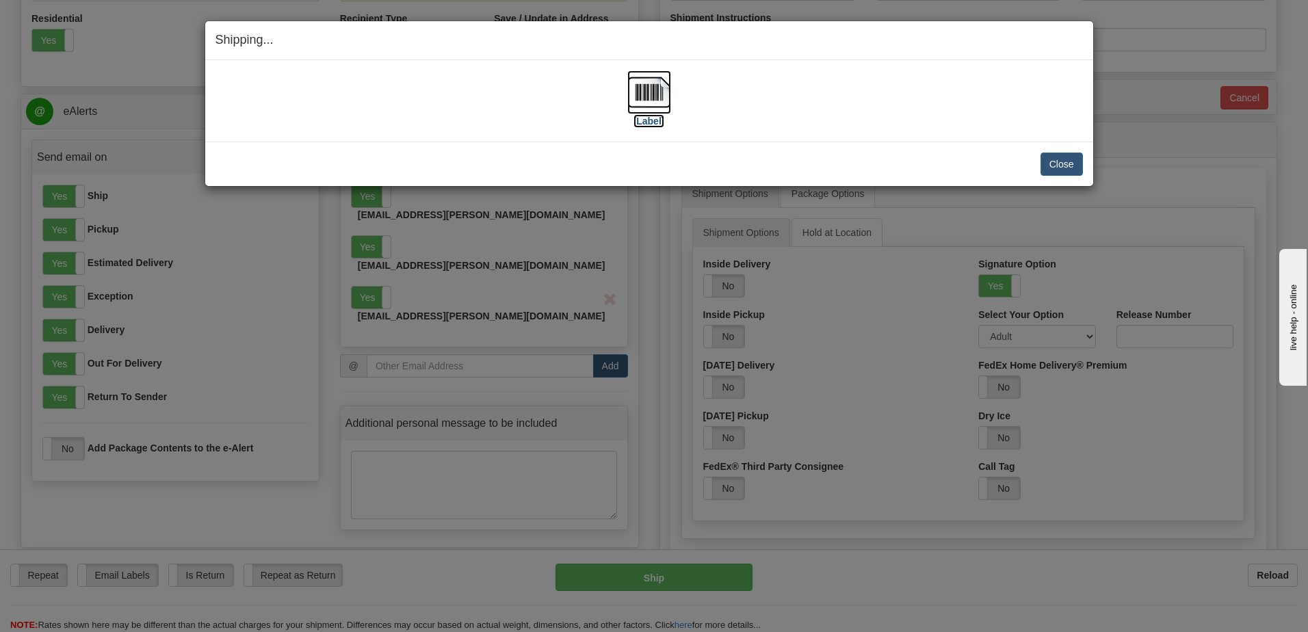
click at [631, 84] on img at bounding box center [649, 92] width 44 height 44
